Goal: Task Accomplishment & Management: Manage account settings

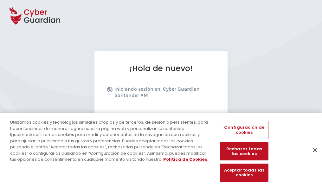
scroll to position [78, 0]
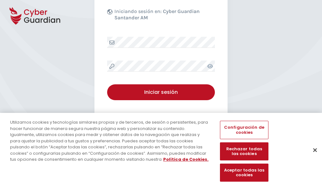
click at [311, 156] on button "Cerrar" at bounding box center [315, 150] width 14 height 14
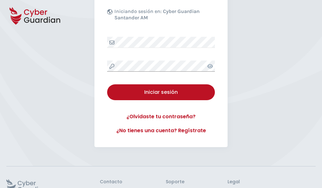
scroll to position [123, 0]
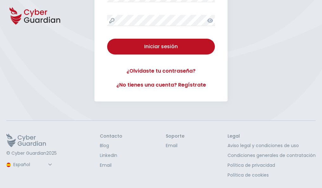
click at [107, 39] on button "Iniciar sesión" at bounding box center [161, 47] width 108 height 16
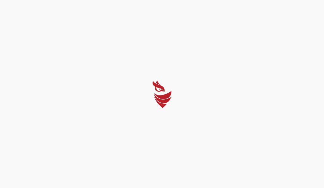
select select "Português (BR)"
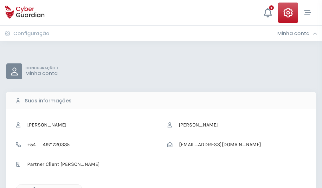
click at [33, 187] on icon "button" at bounding box center [32, 189] width 5 height 5
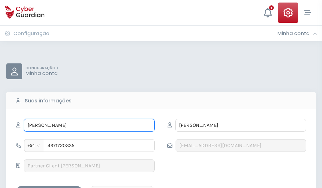
click at [89, 125] on input "OBDULIA" at bounding box center [89, 125] width 131 height 13
type input "O"
type input "Pastora"
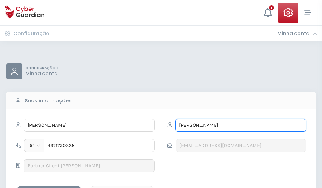
click at [240, 125] on input "PALACIOS" at bounding box center [240, 125] width 131 height 13
type input "P"
type input "Ballester"
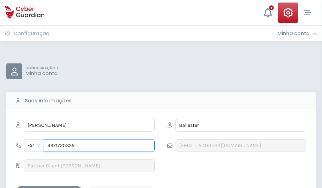
click at [99, 145] on input "4971720335" at bounding box center [99, 145] width 111 height 13
type input "4"
type input "4887438258"
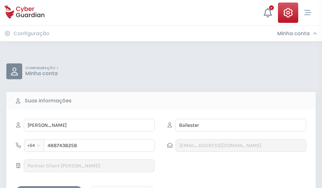
click at [49, 187] on div "Salvar alterações" at bounding box center [49, 191] width 57 height 8
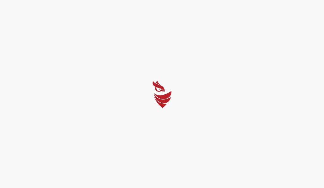
select select "Português (BR)"
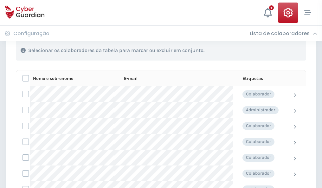
scroll to position [271, 0]
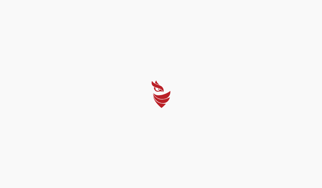
select select "Português (BR)"
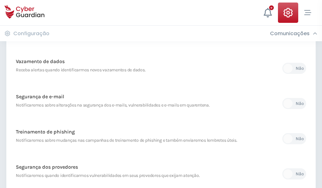
scroll to position [333, 0]
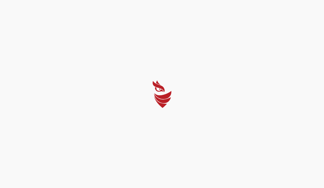
select select "Português (BR)"
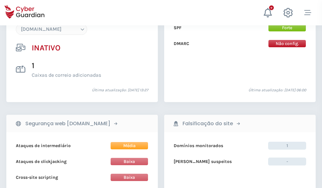
scroll to position [596, 0]
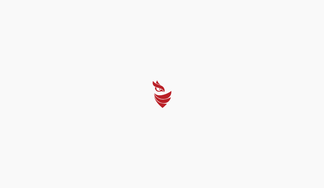
select select "Português (BR)"
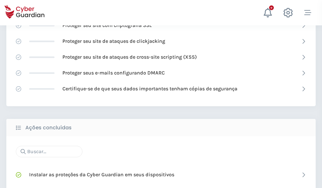
scroll to position [422, 0]
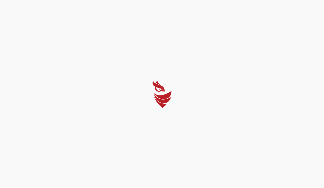
select select "Português (BR)"
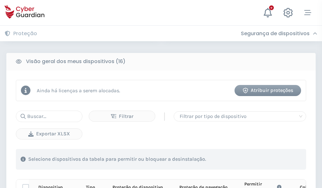
scroll to position [559, 0]
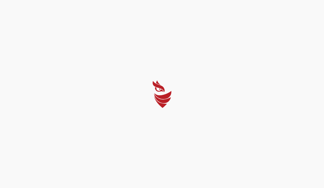
select select "Português (BR)"
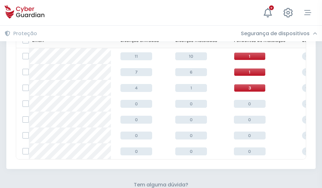
scroll to position [278, 0]
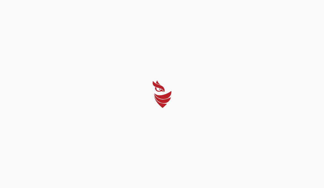
select select "Português (BR)"
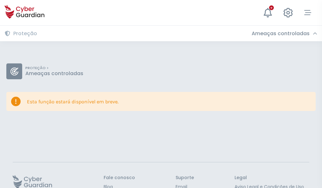
scroll to position [41, 0]
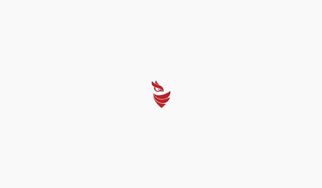
select select "Português (BR)"
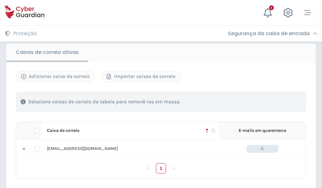
scroll to position [522, 0]
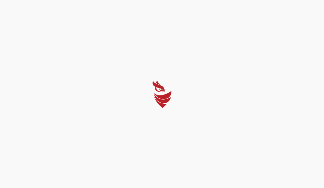
select select "Português (BR)"
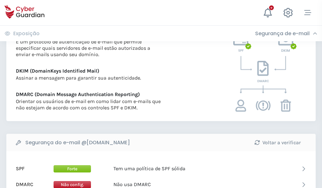
scroll to position [341, 0]
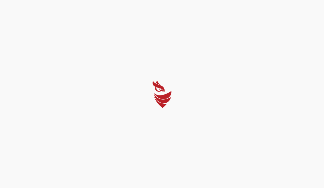
select select "Português (BR)"
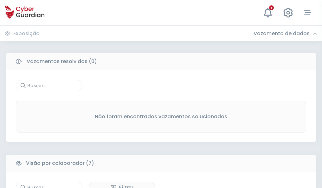
scroll to position [523, 0]
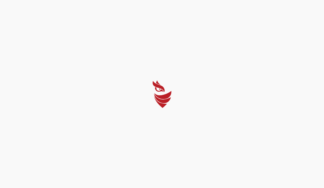
select select "Português (BR)"
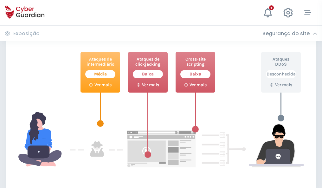
scroll to position [345, 0]
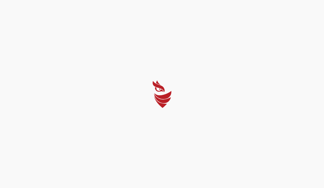
select select "Português (BR)"
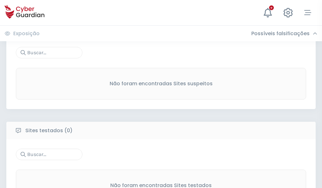
scroll to position [331, 0]
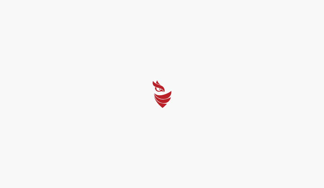
select select "Português (BR)"
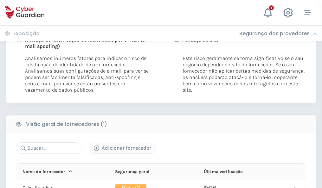
scroll to position [322, 0]
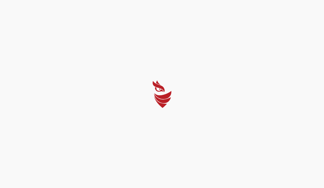
select select "Português (BR)"
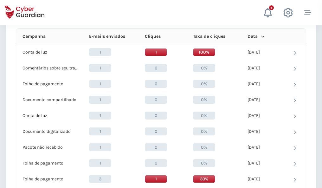
scroll to position [567, 0]
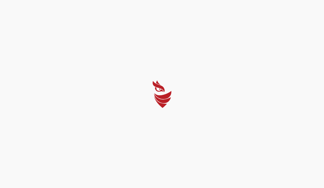
select select "Português (BR)"
